Goal: Check status: Check status

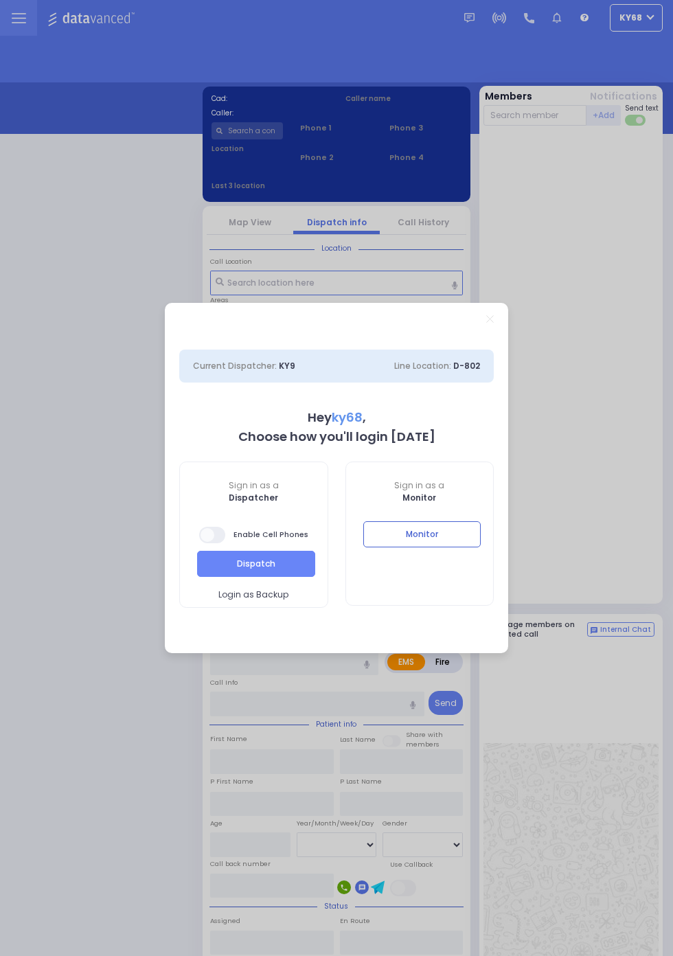
select select "12"
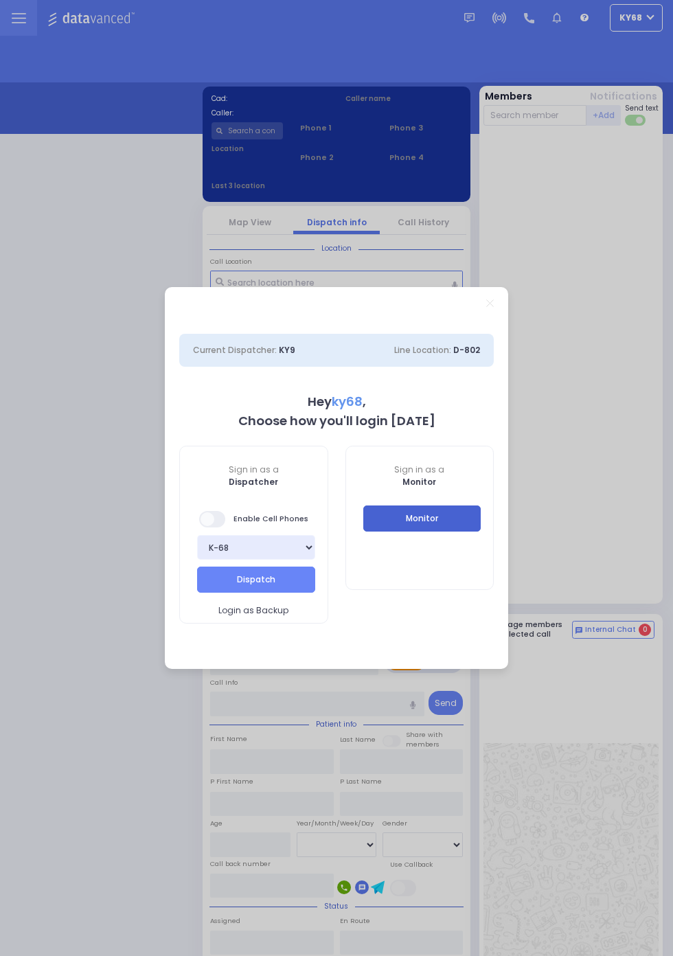
click at [481, 532] on button "Monitor" at bounding box center [422, 518] width 118 height 26
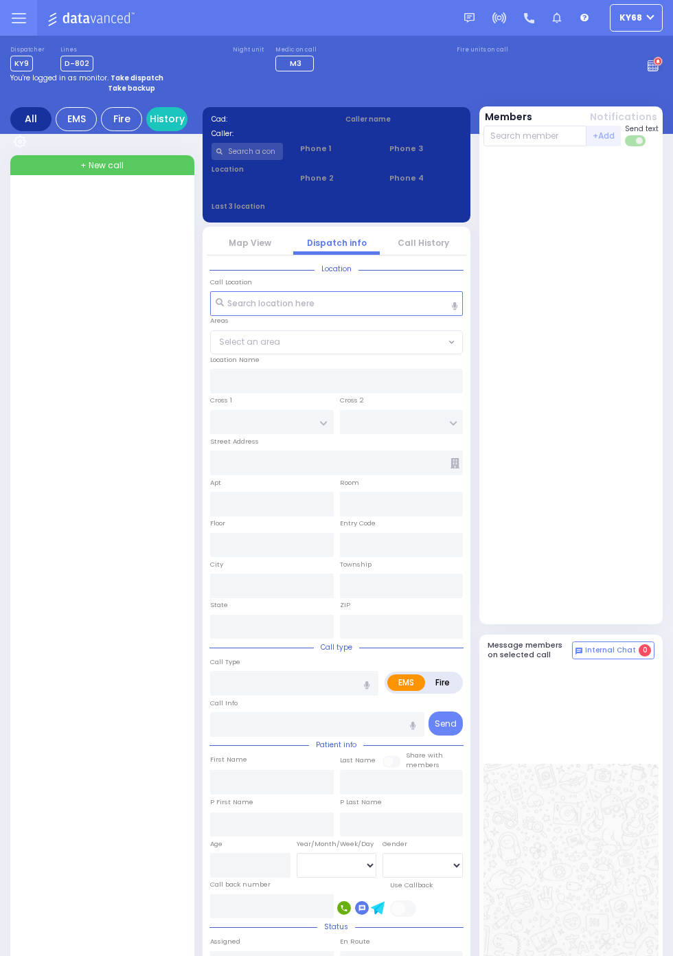
click at [656, 61] on circle at bounding box center [658, 62] width 8 height 8
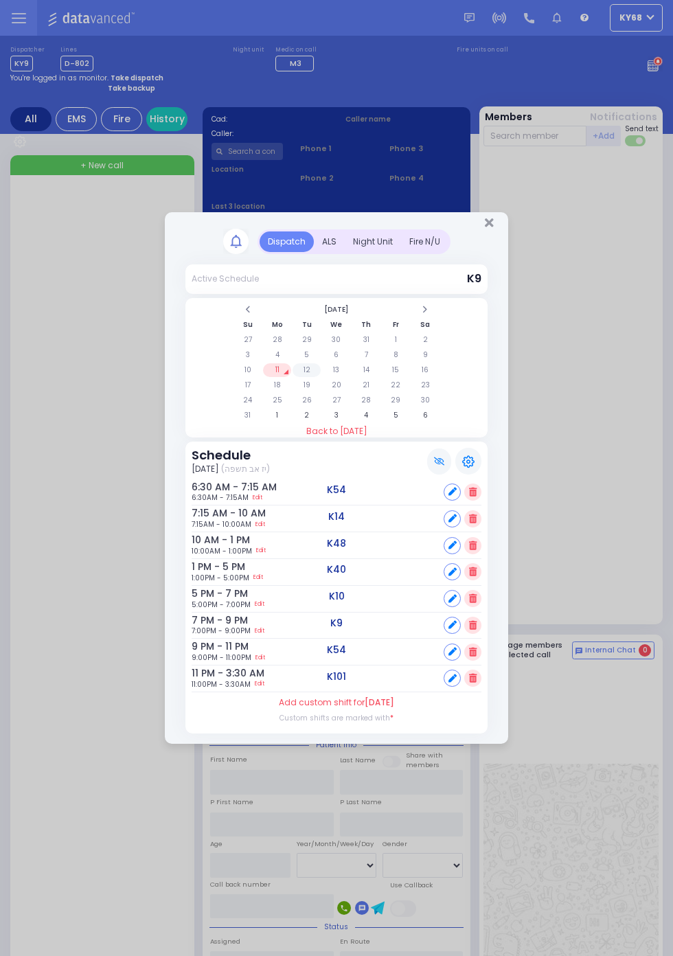
click at [321, 377] on td "12" at bounding box center [307, 370] width 28 height 14
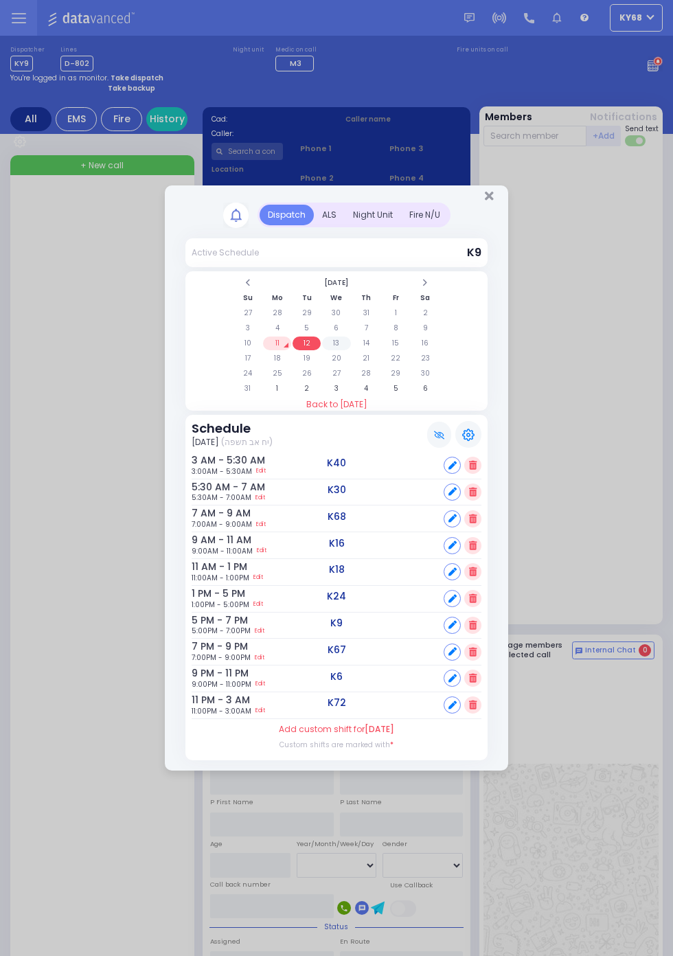
click at [336, 342] on td "13" at bounding box center [336, 344] width 28 height 14
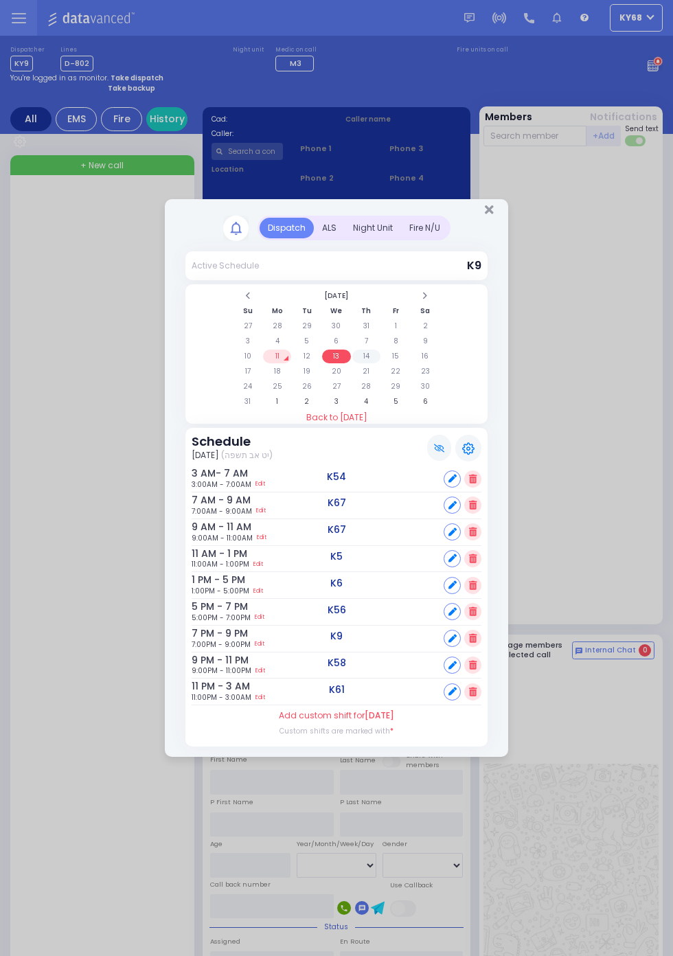
click at [369, 361] on td "14" at bounding box center [366, 357] width 28 height 14
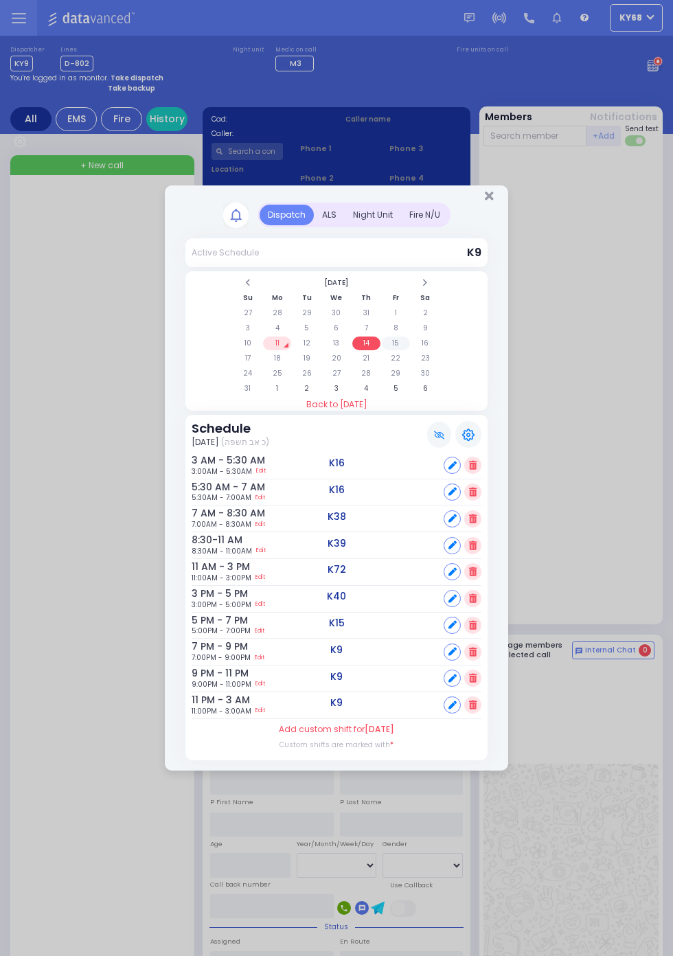
click at [410, 350] on td "15" at bounding box center [396, 344] width 28 height 14
click at [440, 350] on td "16" at bounding box center [425, 344] width 28 height 14
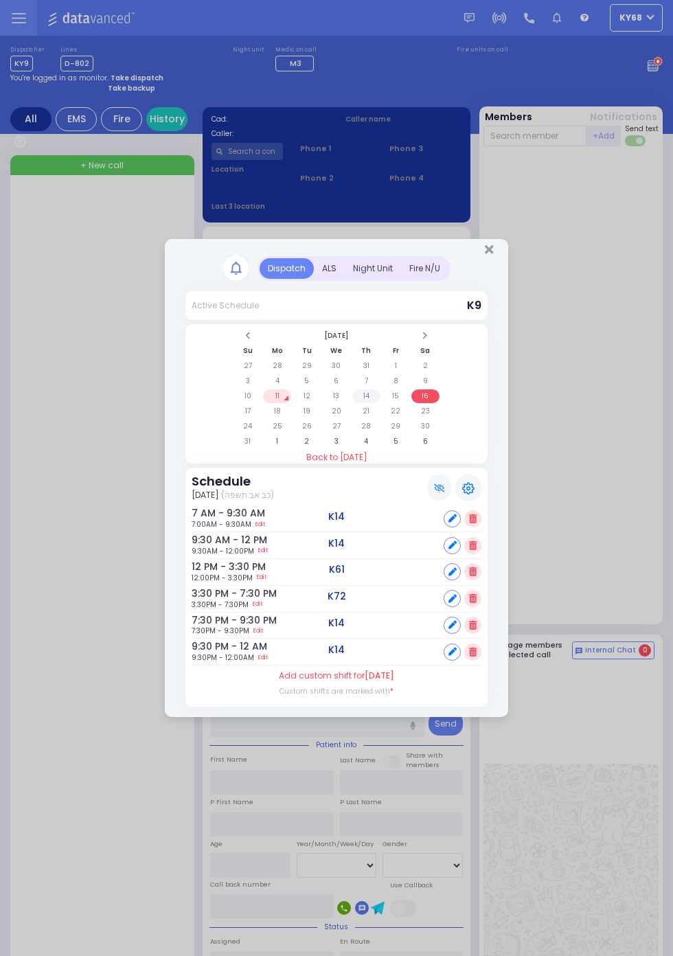
click at [366, 396] on td "14" at bounding box center [366, 396] width 28 height 14
